Goal: Check status: Check status

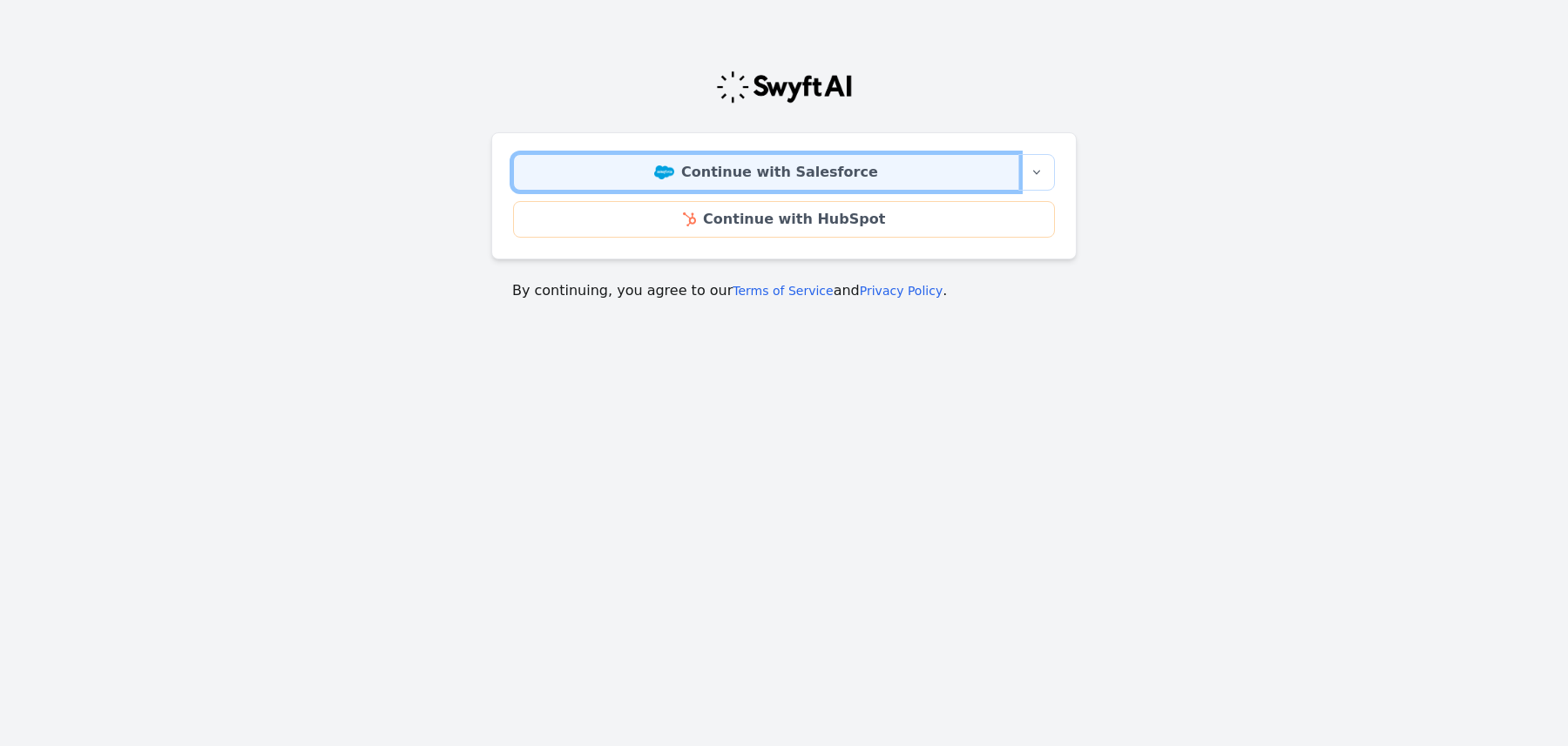
click at [669, 169] on link "Continue with Salesforce" at bounding box center [766, 172] width 506 height 37
